Goal: Task Accomplishment & Management: Manage account settings

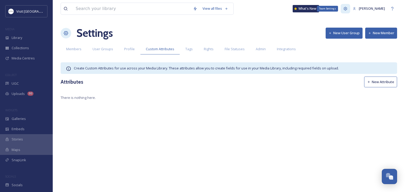
click at [343, 7] on icon at bounding box center [345, 9] width 4 height 4
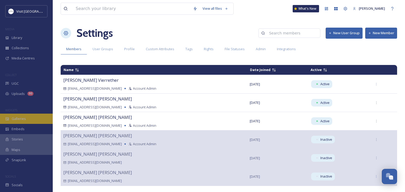
click at [24, 116] on span "Galleries" at bounding box center [19, 118] width 14 height 5
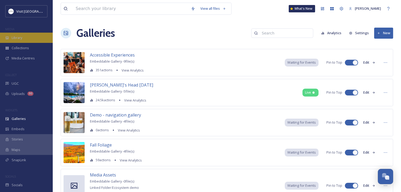
click at [25, 39] on div "Library" at bounding box center [26, 38] width 53 height 10
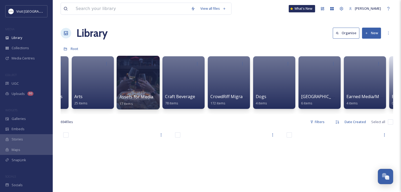
scroll to position [0, 128]
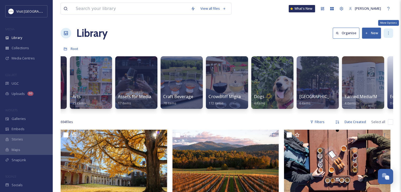
click at [386, 35] on div "More Options" at bounding box center [387, 32] width 9 height 9
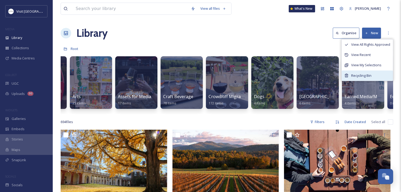
click at [364, 75] on span "Recycling Bin" at bounding box center [361, 75] width 20 height 5
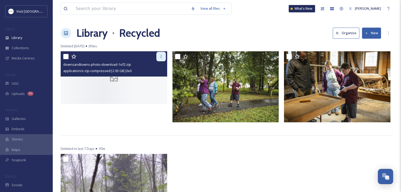
click at [160, 54] on div at bounding box center [160, 56] width 9 height 9
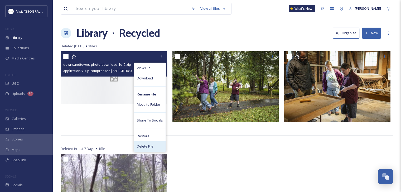
click at [150, 146] on span "Delete File" at bounding box center [145, 146] width 17 height 5
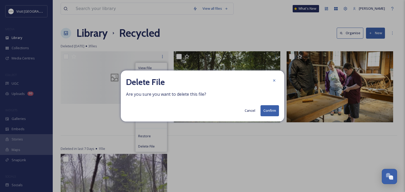
click at [269, 107] on button "Confirm" at bounding box center [269, 110] width 18 height 11
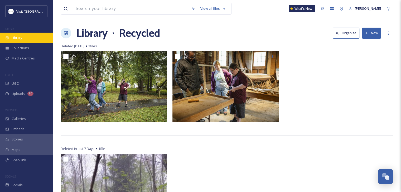
click at [17, 40] on span "Library" at bounding box center [17, 37] width 11 height 5
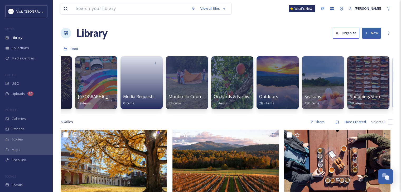
scroll to position [0, 717]
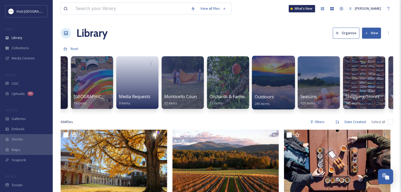
click at [282, 79] on div at bounding box center [273, 83] width 43 height 54
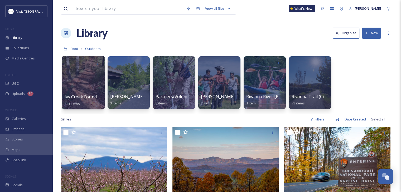
click at [86, 86] on div at bounding box center [83, 83] width 43 height 54
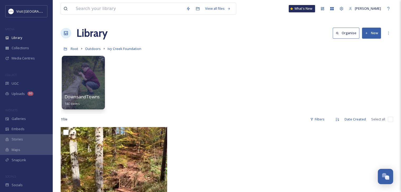
click at [93, 91] on div at bounding box center [83, 83] width 43 height 54
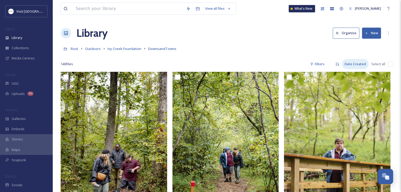
click at [354, 61] on div "Date Created" at bounding box center [355, 64] width 27 height 10
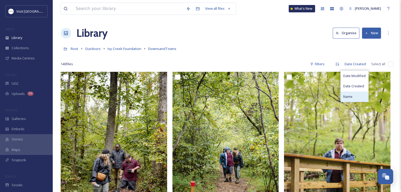
click at [351, 97] on span "Name" at bounding box center [347, 96] width 9 height 5
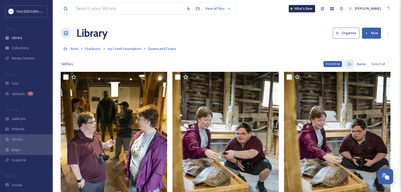
click at [348, 67] on div "Descending" at bounding box center [348, 64] width 9 height 9
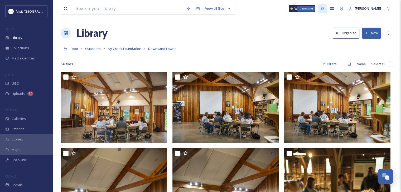
click at [319, 5] on div "Dashboard" at bounding box center [322, 8] width 9 height 9
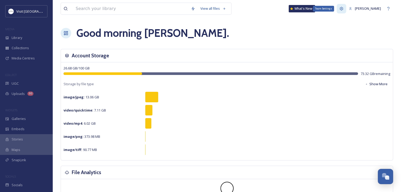
click at [337, 10] on div "Team Settings" at bounding box center [341, 8] width 9 height 9
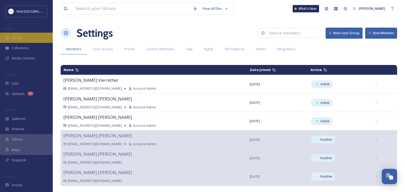
click at [24, 35] on div "Library" at bounding box center [26, 38] width 53 height 10
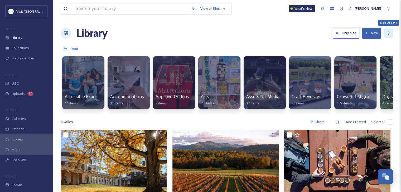
click at [388, 35] on icon at bounding box center [388, 33] width 4 height 4
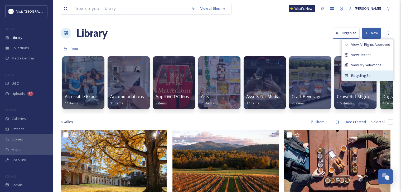
click at [362, 71] on div "Recycling Bin" at bounding box center [367, 76] width 51 height 10
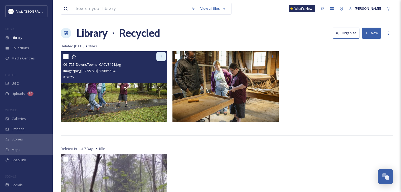
click at [163, 57] on div at bounding box center [160, 56] width 9 height 9
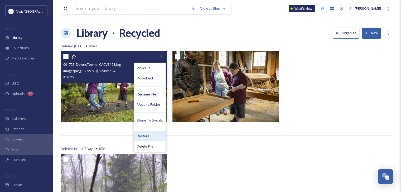
click at [148, 137] on span "Restore" at bounding box center [143, 136] width 13 height 5
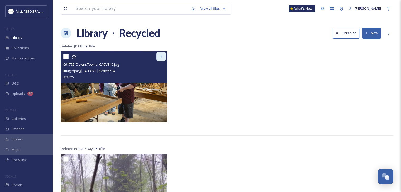
click at [160, 57] on icon at bounding box center [161, 57] width 4 height 4
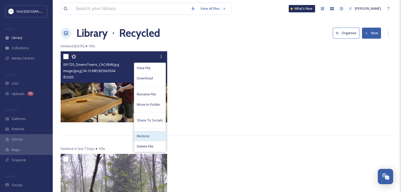
click at [150, 133] on div "Restore" at bounding box center [149, 136] width 31 height 10
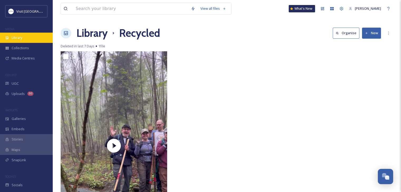
click at [26, 41] on div "Library" at bounding box center [26, 38] width 53 height 10
